Goal: Task Accomplishment & Management: Use online tool/utility

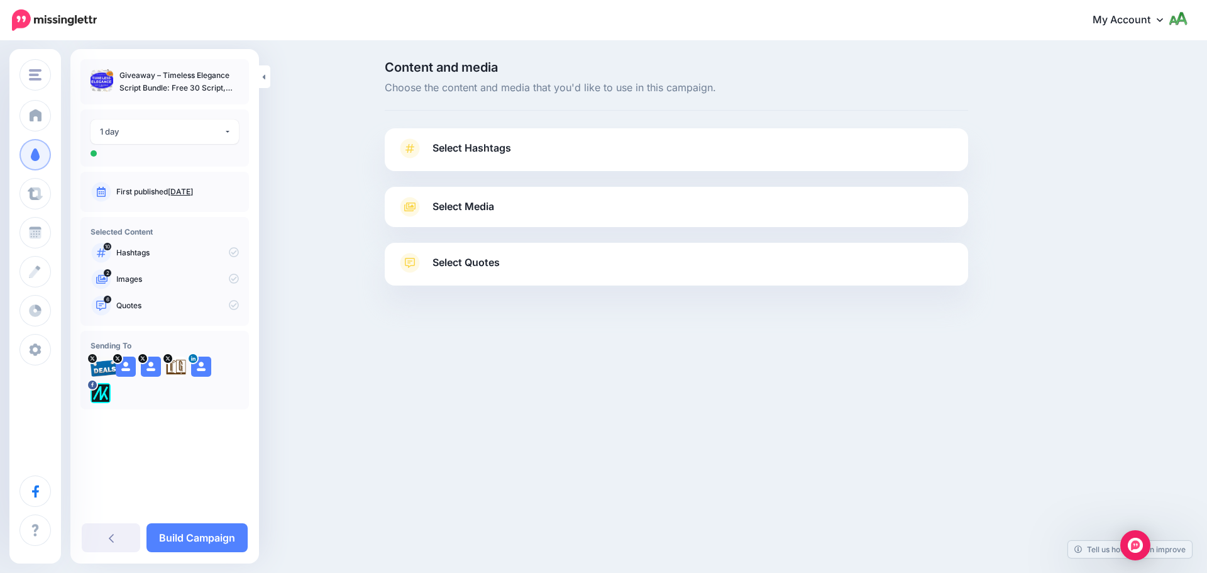
click at [470, 151] on span "Select Hashtags" at bounding box center [472, 148] width 79 height 17
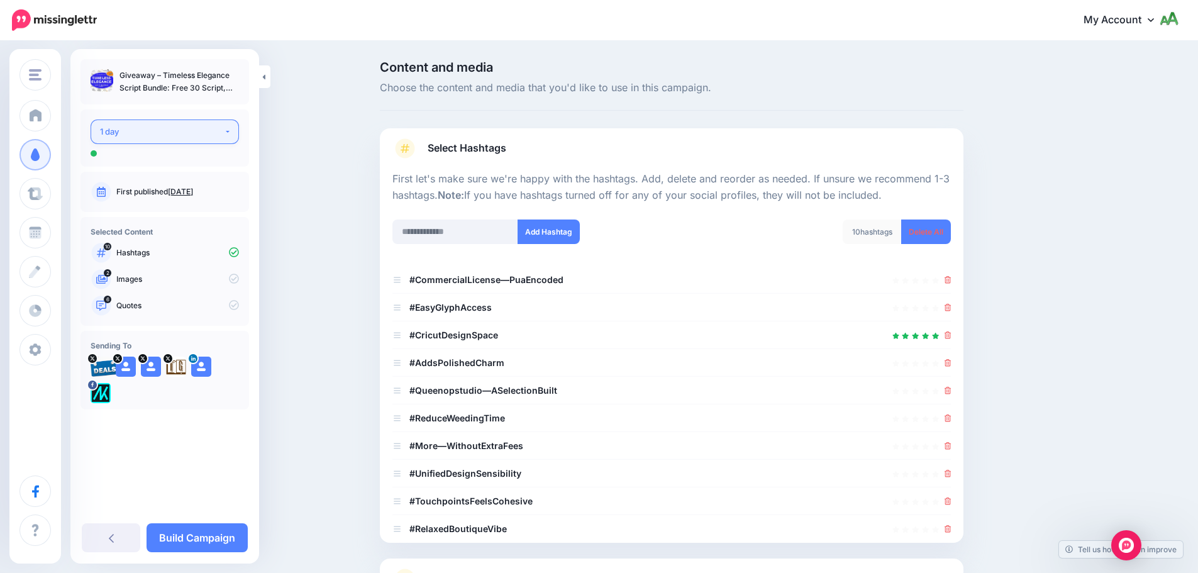
click at [216, 129] on div "1 day" at bounding box center [162, 132] width 124 height 14
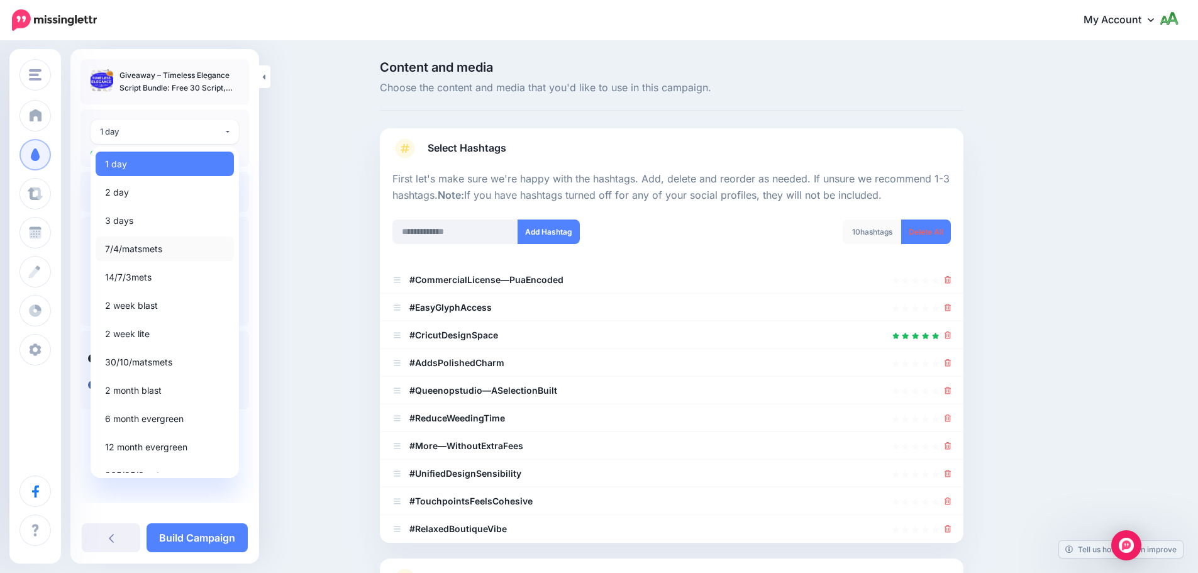
click at [122, 247] on span "7/4/matsmets" at bounding box center [133, 248] width 57 height 15
select select "*****"
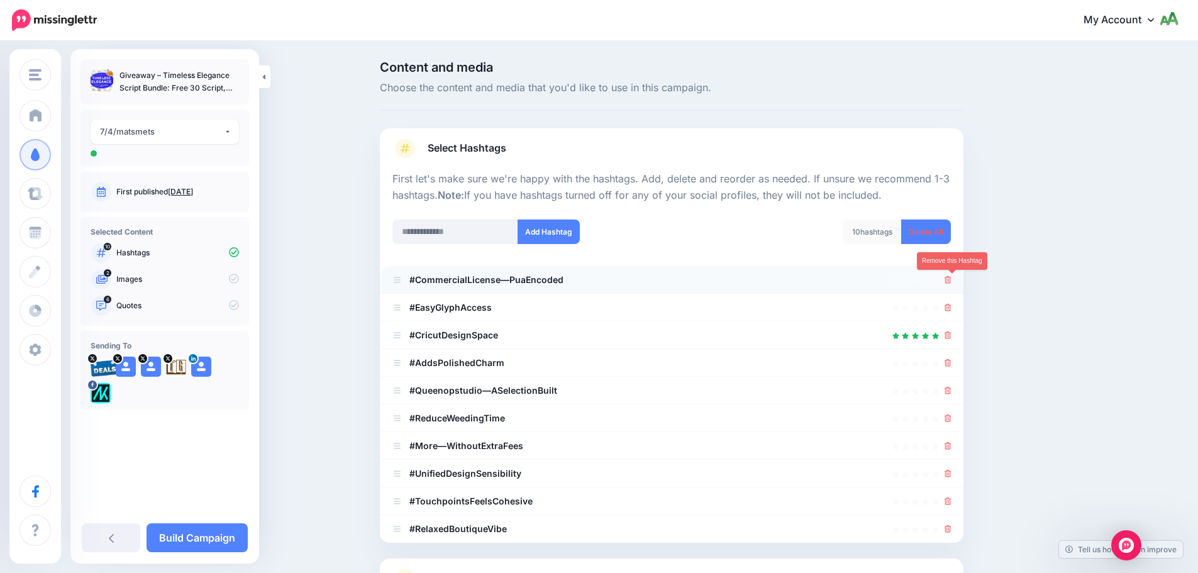
click at [949, 280] on icon at bounding box center [948, 280] width 7 height 8
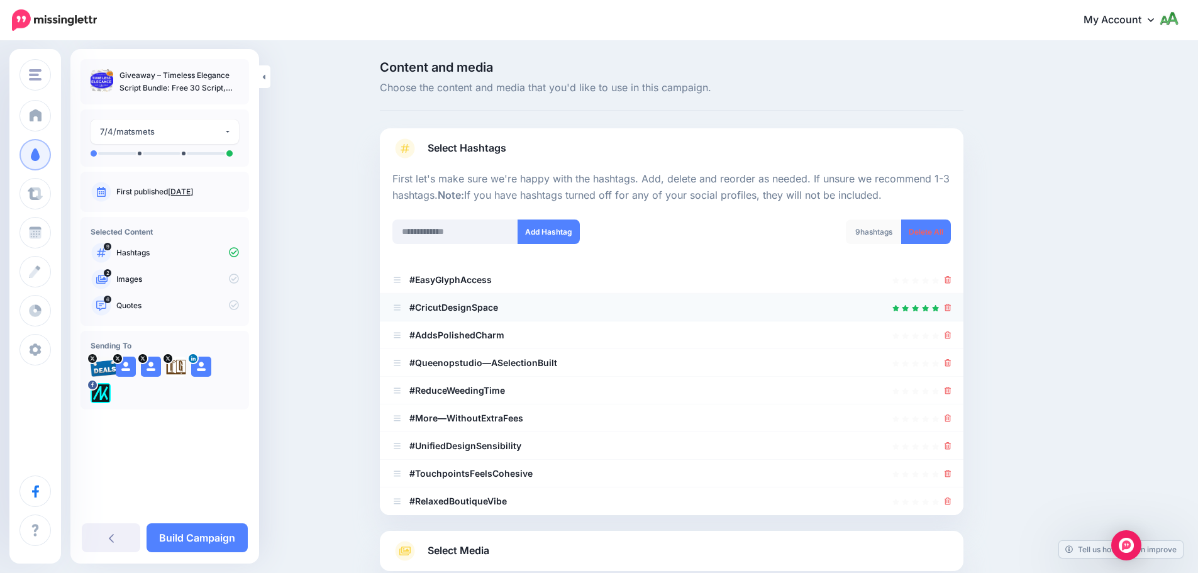
scroll to position [119, 0]
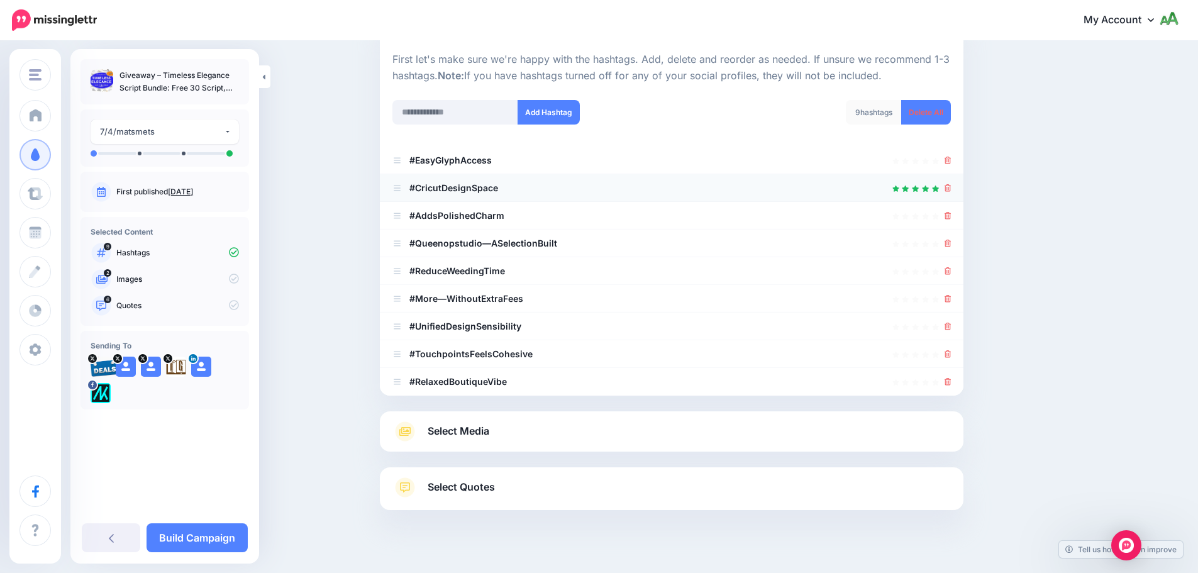
click at [956, 295] on li "#More—WithoutExtraFees" at bounding box center [672, 299] width 584 height 28
click at [948, 216] on div at bounding box center [671, 215] width 558 height 15
click at [952, 245] on icon at bounding box center [948, 244] width 7 height 8
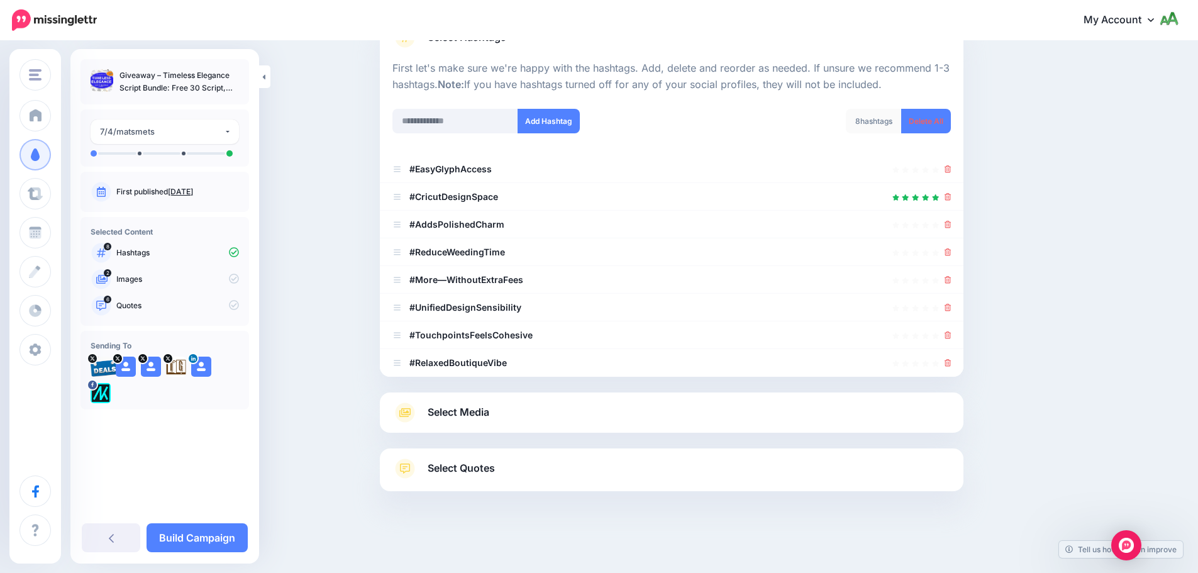
scroll to position [111, 0]
click at [192, 542] on link "Build Campaign" at bounding box center [197, 537] width 101 height 29
click at [447, 417] on span "Select Media" at bounding box center [459, 412] width 62 height 17
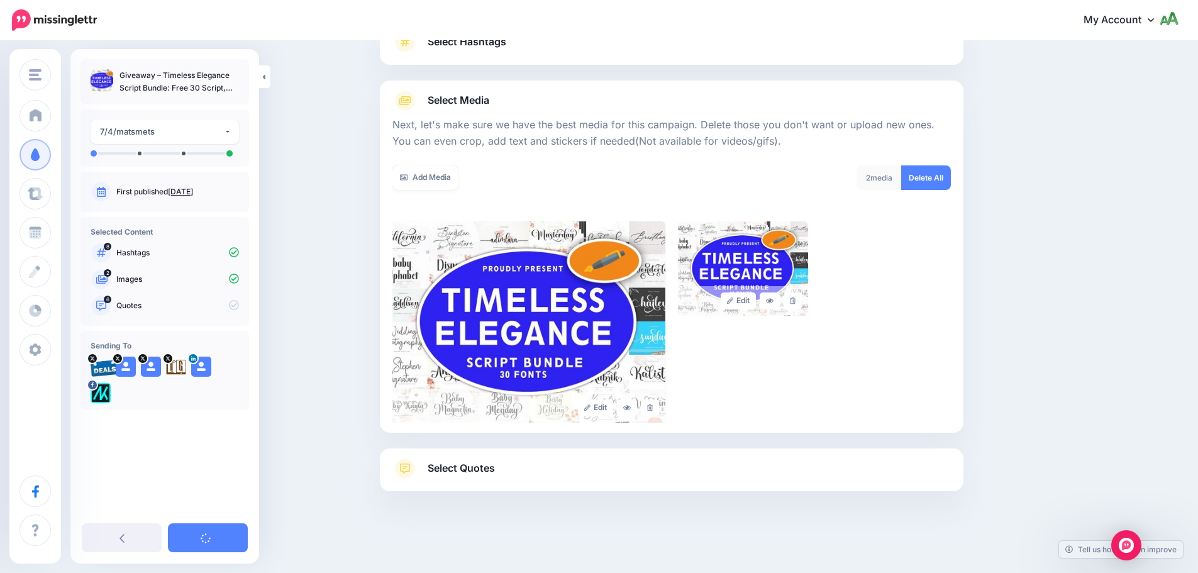
scroll to position [106, 0]
click at [452, 455] on div "Select Quotes Choose your favourite quotes or go with our recommendations. The …" at bounding box center [672, 469] width 584 height 43
click at [448, 462] on span "Select Quotes" at bounding box center [461, 468] width 67 height 17
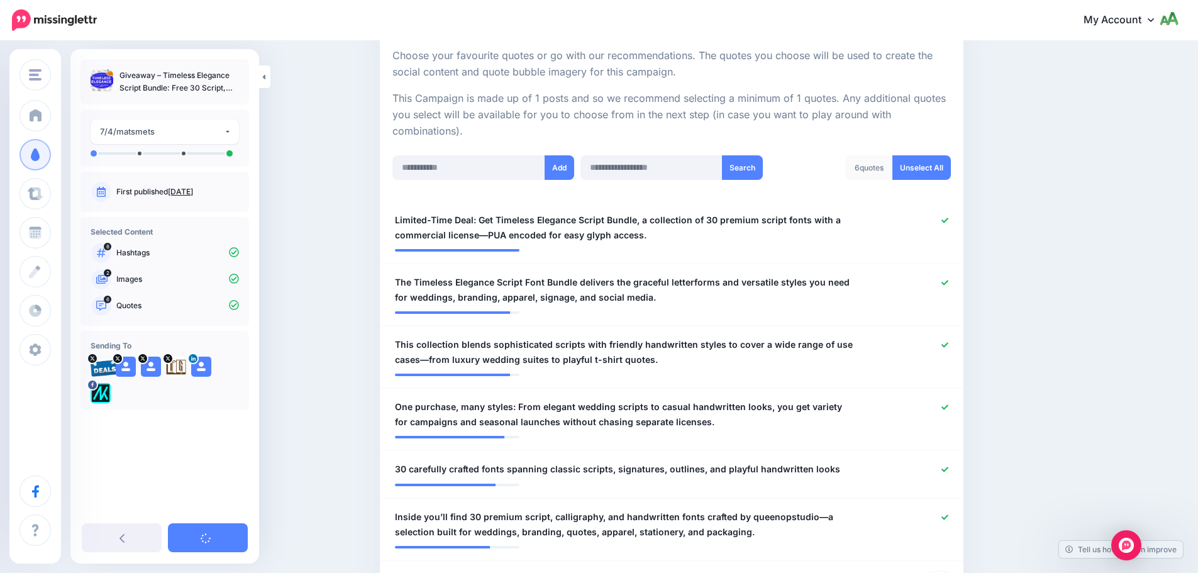
scroll to position [421, 0]
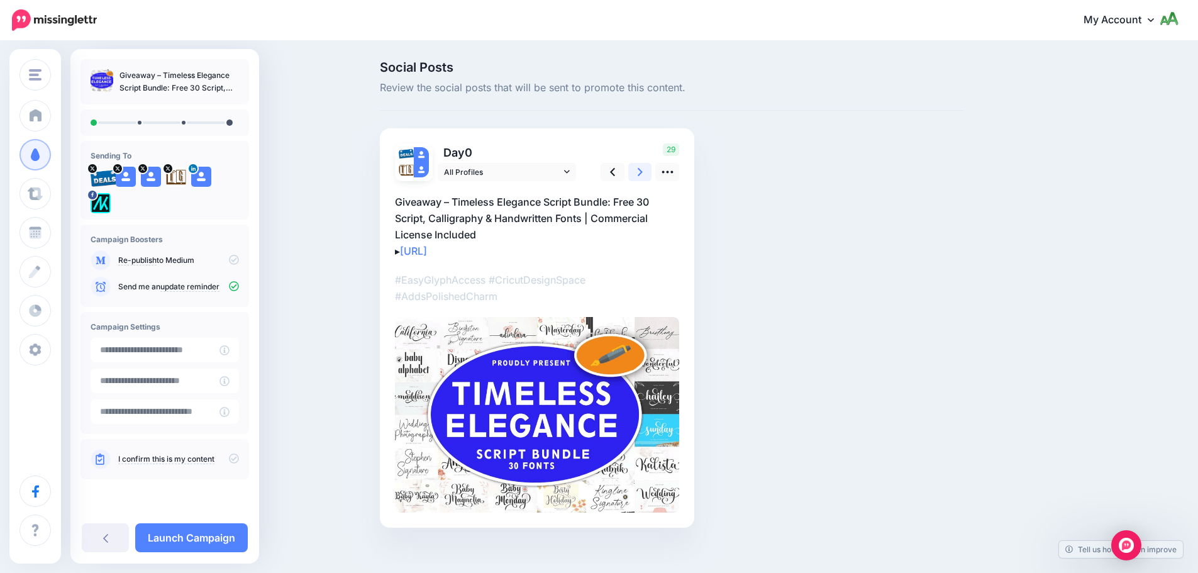
click at [640, 175] on link at bounding box center [640, 172] width 24 height 18
click at [640, 175] on link at bounding box center [645, 172] width 24 height 18
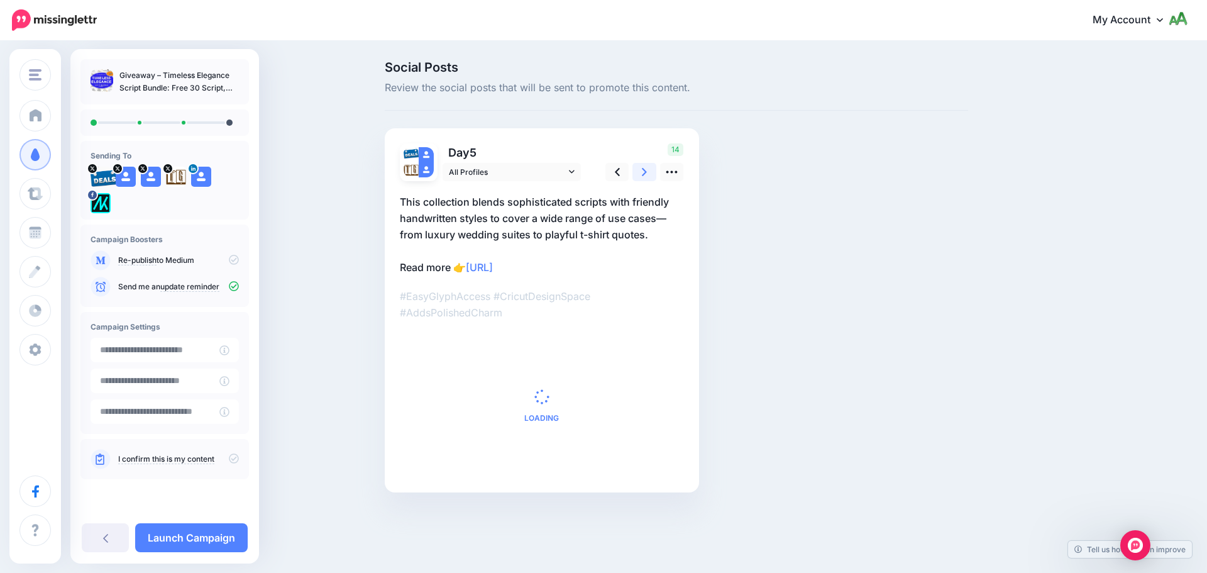
click at [640, 175] on link at bounding box center [645, 172] width 24 height 18
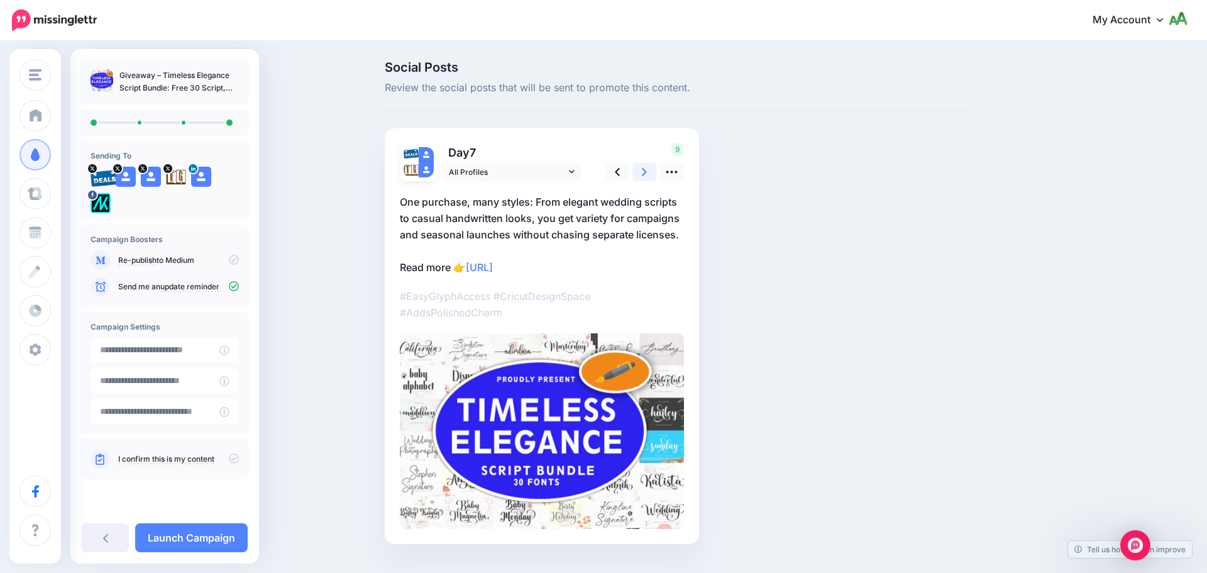
click at [640, 175] on link at bounding box center [645, 172] width 24 height 18
click at [640, 177] on link at bounding box center [640, 172] width 24 height 18
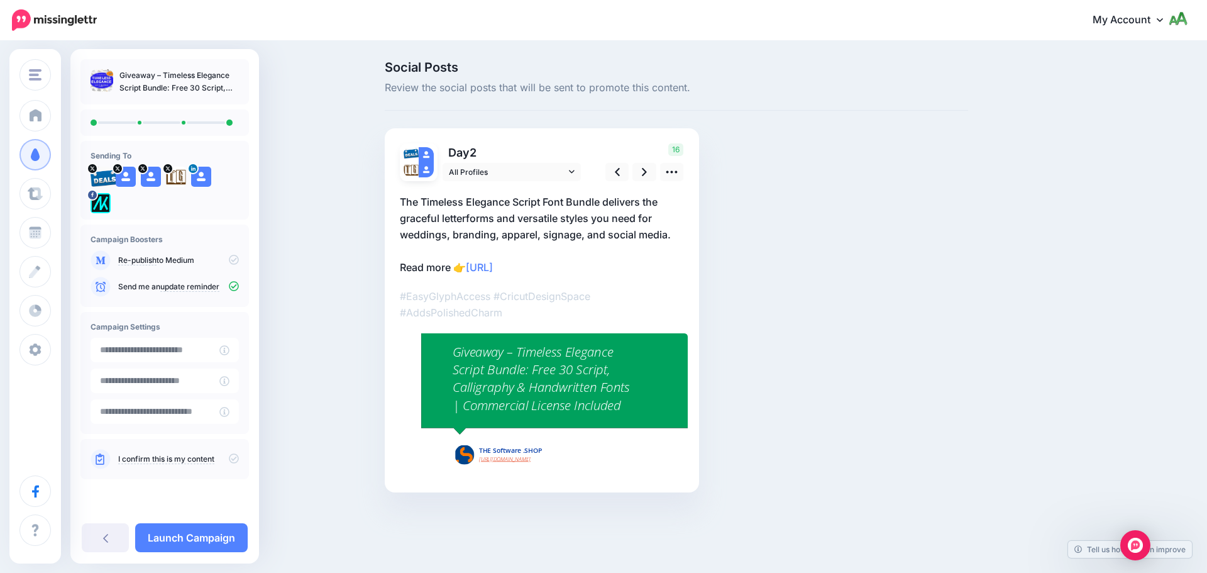
click at [232, 455] on icon at bounding box center [234, 458] width 10 height 10
click at [221, 533] on link "Launch Campaign" at bounding box center [191, 537] width 113 height 29
